Goal: Transaction & Acquisition: Purchase product/service

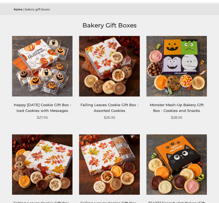
scroll to position [48, 0]
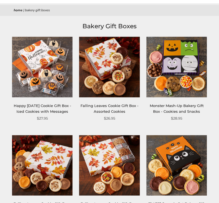
click at [103, 109] on div "Falling Leaves Cookie Gift Box - Assorted Cookies" at bounding box center [109, 109] width 60 height 12
click at [109, 63] on img at bounding box center [109, 67] width 60 height 60
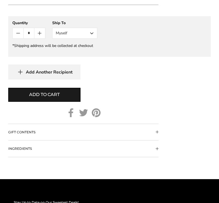
scroll to position [495, 0]
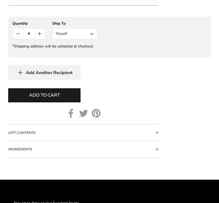
click at [81, 35] on button "Myself" at bounding box center [74, 33] width 45 height 11
click at [78, 49] on button "Other Recipient" at bounding box center [74, 54] width 44 height 10
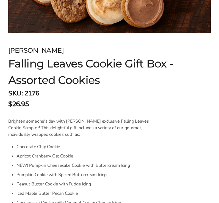
scroll to position [178, 0]
